Goal: Task Accomplishment & Management: Manage account settings

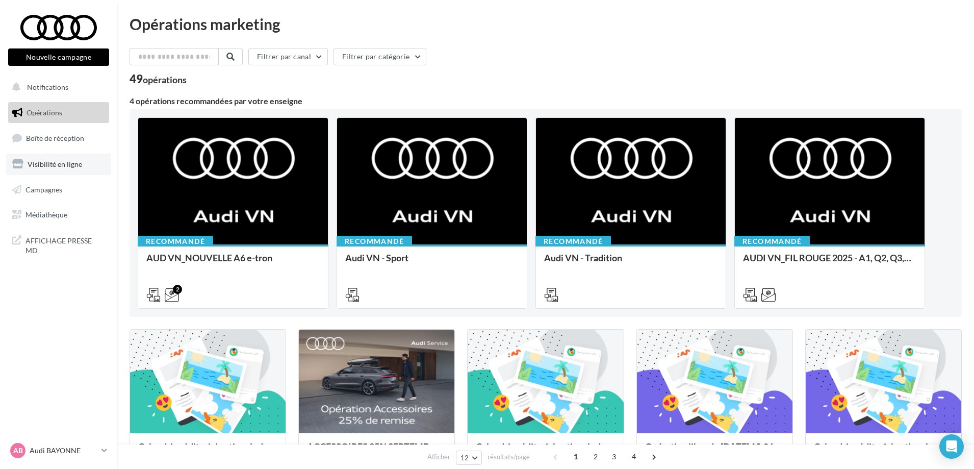
click at [60, 164] on span "Visibilité en ligne" at bounding box center [55, 164] width 55 height 9
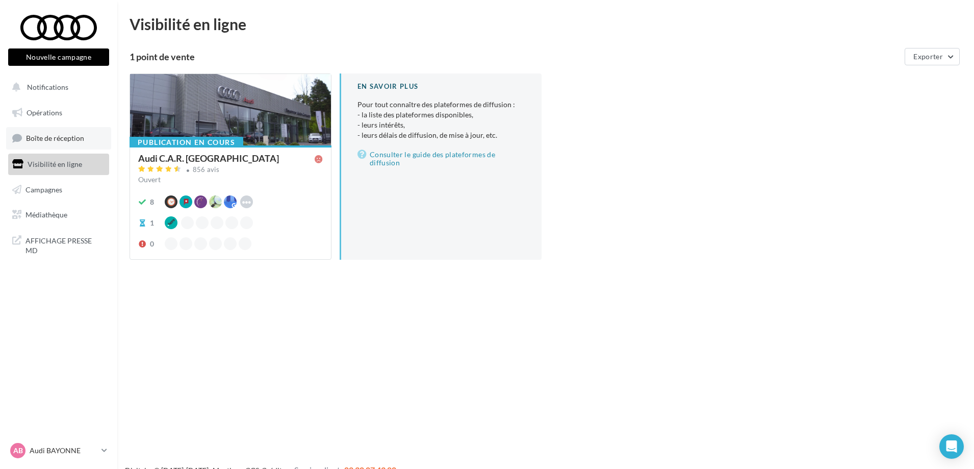
click at [63, 146] on link "Boîte de réception" at bounding box center [58, 138] width 105 height 22
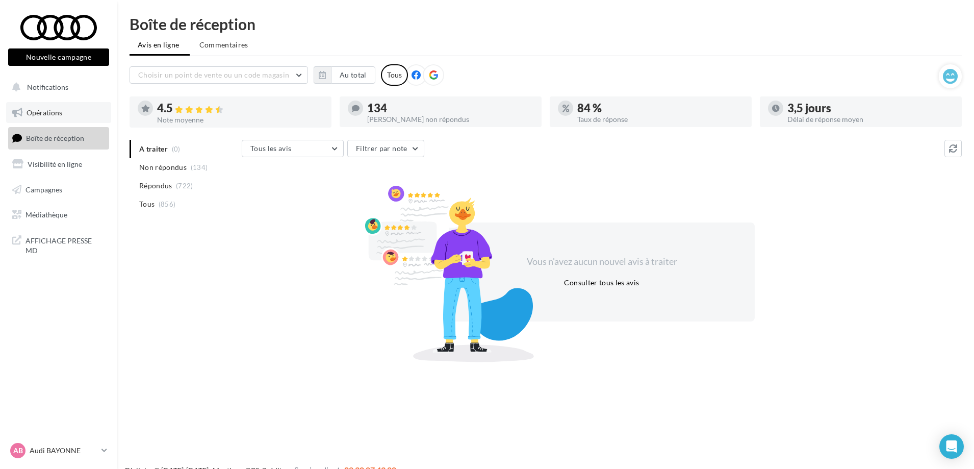
click at [71, 114] on link "Opérations" at bounding box center [58, 112] width 105 height 21
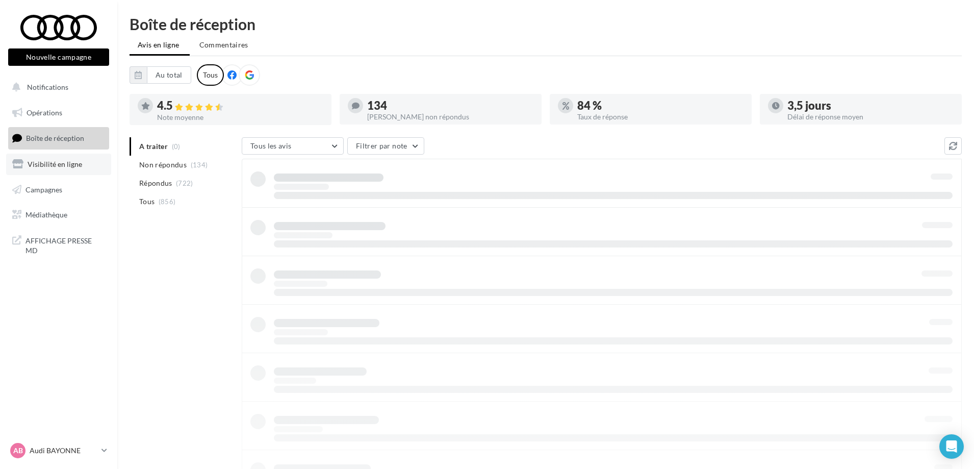
click at [37, 167] on span "Visibilité en ligne" at bounding box center [55, 164] width 55 height 9
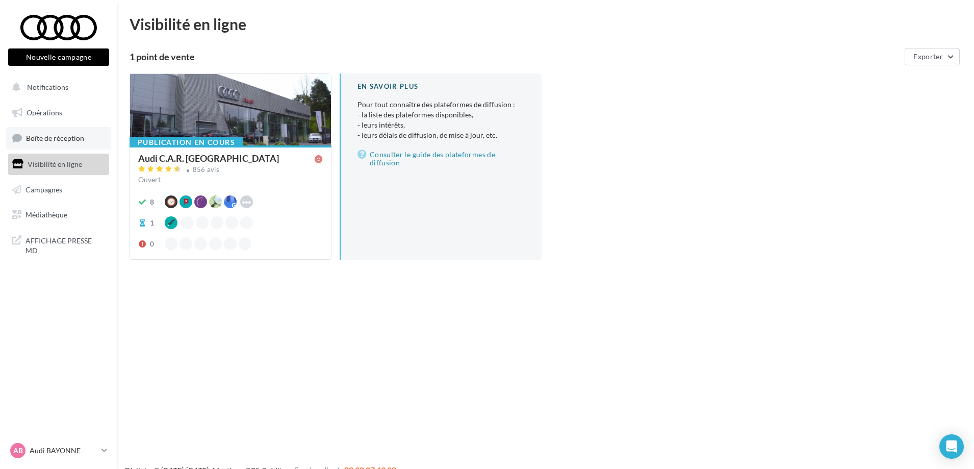
click at [38, 137] on span "Boîte de réception" at bounding box center [55, 138] width 58 height 9
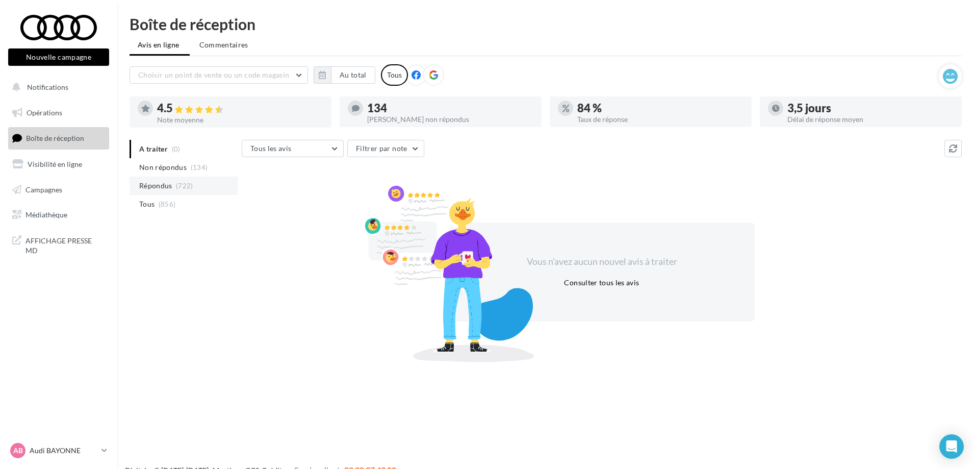
click at [166, 188] on span "Répondus" at bounding box center [155, 185] width 33 height 10
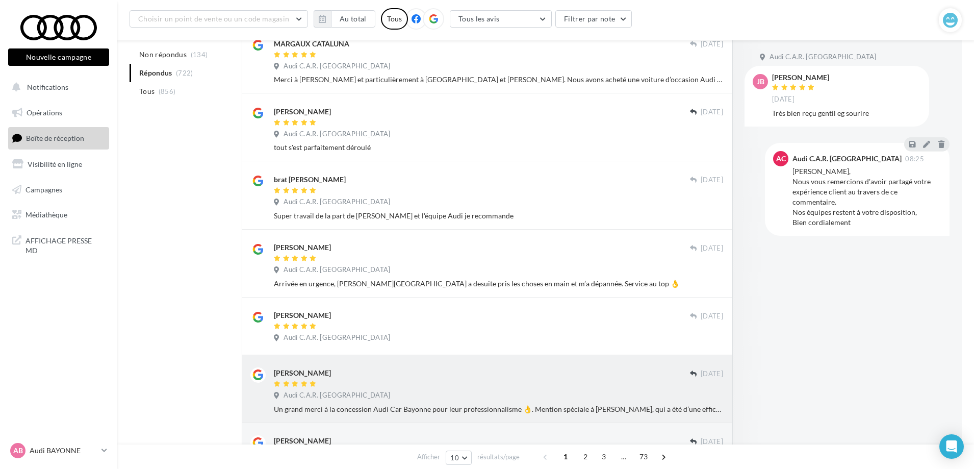
scroll to position [314, 0]
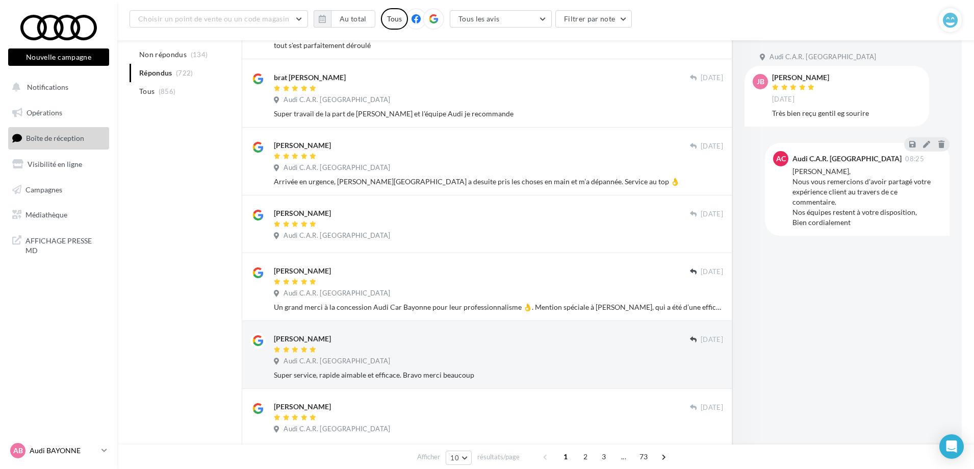
click at [59, 452] on p "Audi BAYONNE" at bounding box center [64, 450] width 68 height 10
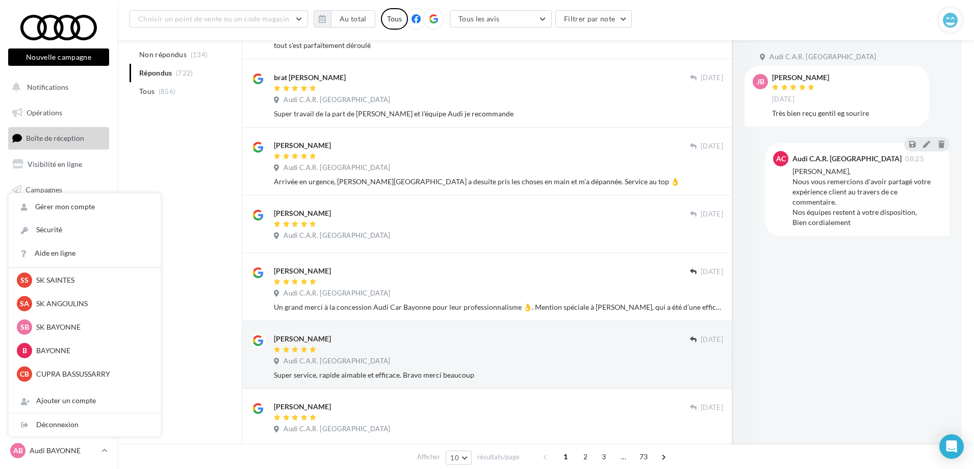
scroll to position [0, 0]
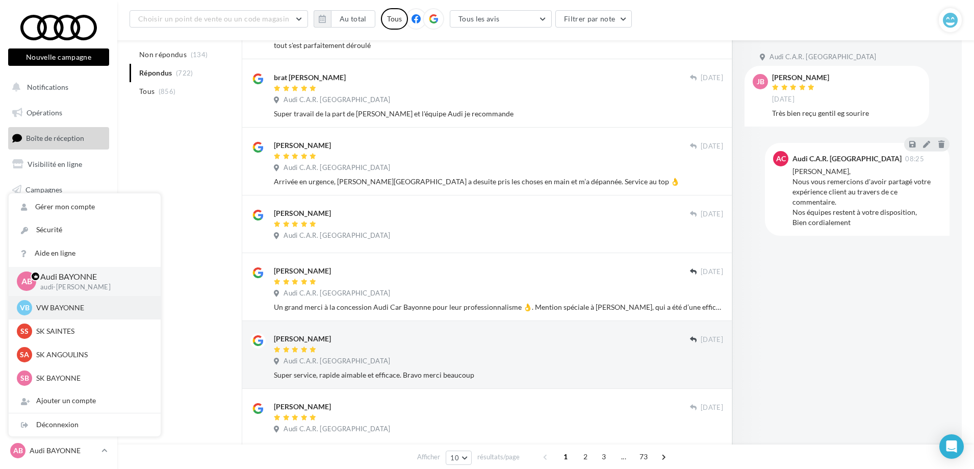
click at [68, 306] on p "VW BAYONNE" at bounding box center [92, 307] width 112 height 10
